Goal: Task Accomplishment & Management: Use online tool/utility

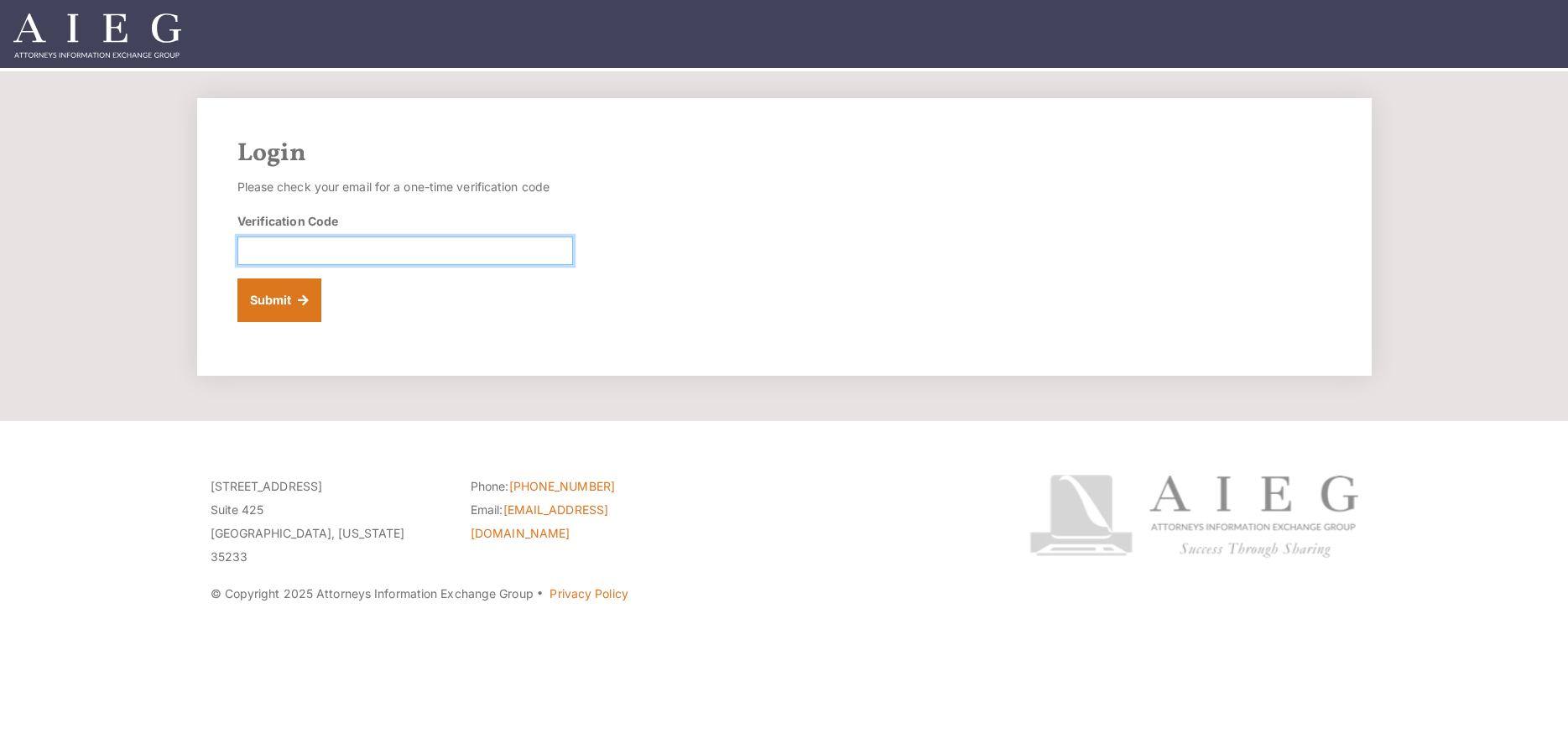
click at [291, 256] on input "Verification Code" at bounding box center [404, 251] width 335 height 29
click at [283, 247] on input "Verification Code" at bounding box center [404, 251] width 335 height 29
paste input "311807"
type input "311807"
click at [284, 304] on button "Submit" at bounding box center [279, 300] width 85 height 43
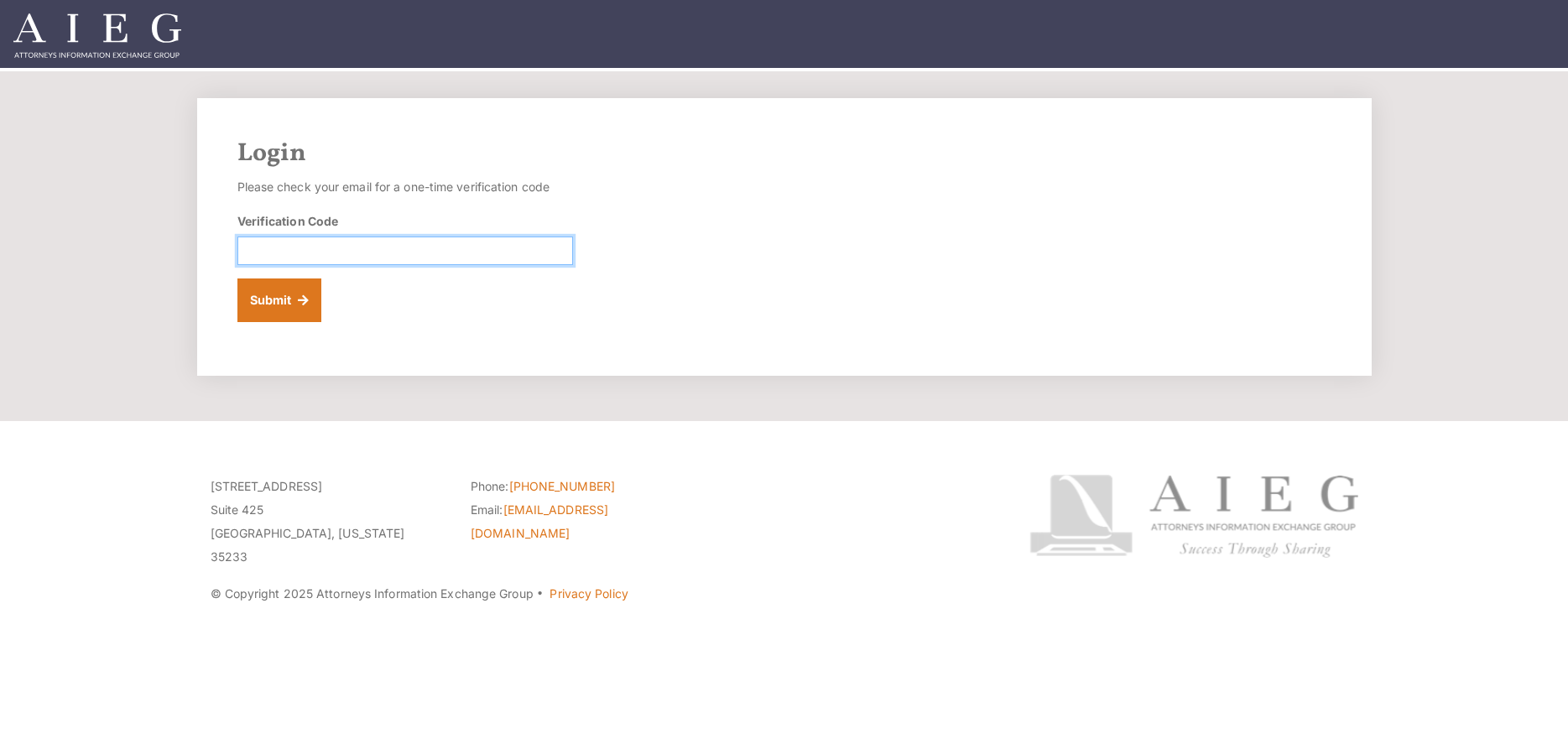
click at [277, 259] on input "Verification Code" at bounding box center [404, 251] width 335 height 29
paste input "569248"
type input "569248"
click at [286, 312] on button "Submit" at bounding box center [279, 300] width 85 height 43
